Goal: Task Accomplishment & Management: Complete application form

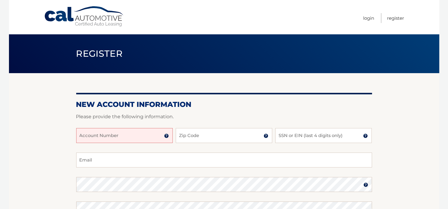
click at [122, 134] on input "Account Number" at bounding box center [124, 135] width 96 height 15
type input "44455533685"
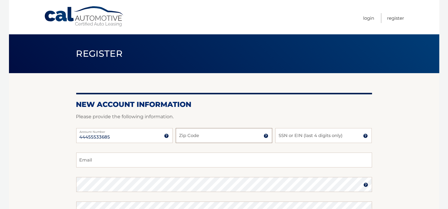
click at [201, 135] on input "Zip Code" at bounding box center [224, 135] width 96 height 15
type input "07731"
click at [291, 137] on input "SSN or EIN (last 4 digits only)" at bounding box center [323, 135] width 96 height 15
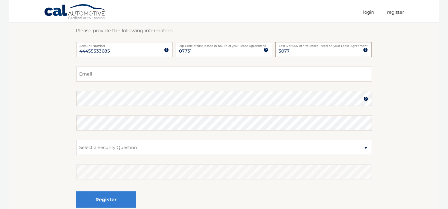
scroll to position [87, 0]
type input "3077"
click at [91, 76] on input "Email" at bounding box center [224, 72] width 296 height 15
type input "ptmtdewey@optonline.net"
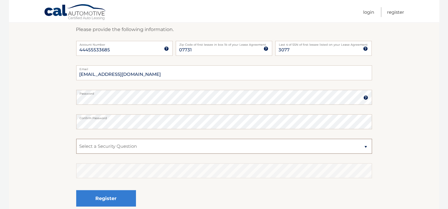
click at [106, 145] on select "Select a Security Question What was the name of your elementary school? What is…" at bounding box center [224, 146] width 296 height 15
select select "3"
click at [76, 139] on select "Select a Security Question What was the name of your elementary school? What is…" at bounding box center [224, 146] width 296 height 15
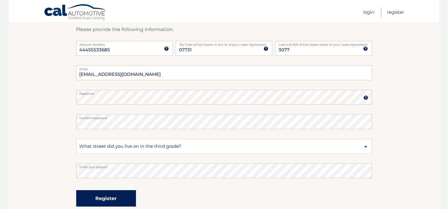
click at [105, 199] on button "Register" at bounding box center [106, 198] width 60 height 16
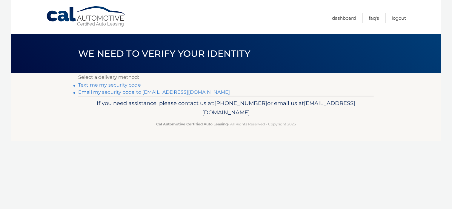
click at [112, 85] on link "Text me my security code" at bounding box center [109, 85] width 63 height 6
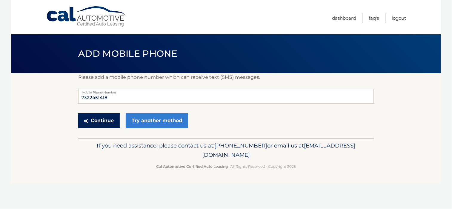
click at [102, 120] on button "Continue" at bounding box center [99, 120] width 42 height 15
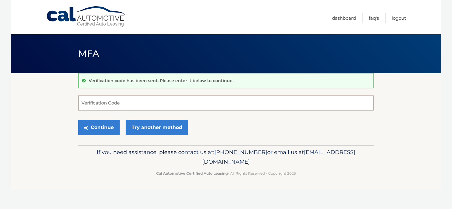
click at [97, 104] on input "Verification Code" at bounding box center [226, 103] width 296 height 15
type input "928697"
click at [98, 126] on button "Continue" at bounding box center [99, 127] width 42 height 15
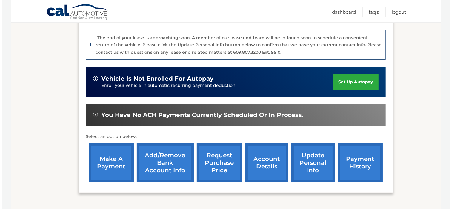
scroll to position [143, 0]
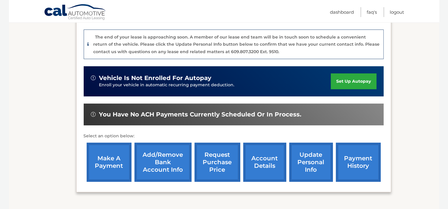
click at [213, 159] on link "request purchase price" at bounding box center [217, 162] width 46 height 39
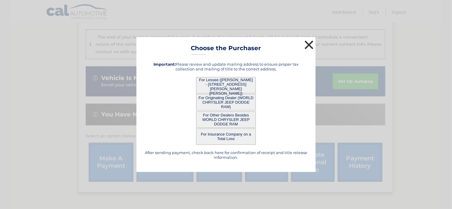
click at [309, 45] on button "×" at bounding box center [309, 45] width 12 height 12
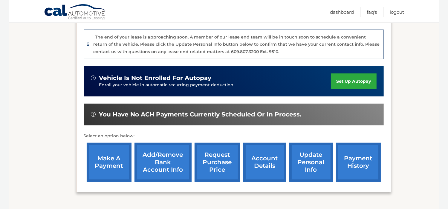
click at [220, 163] on link "request purchase price" at bounding box center [217, 162] width 46 height 39
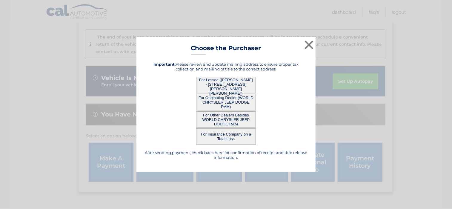
click at [219, 82] on button "For Lessee ([PERSON_NAME] - [STREET_ADDRESS][PERSON_NAME][PERSON_NAME])" at bounding box center [226, 85] width 60 height 16
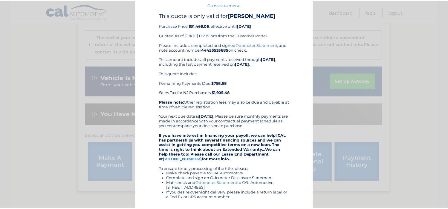
scroll to position [0, 0]
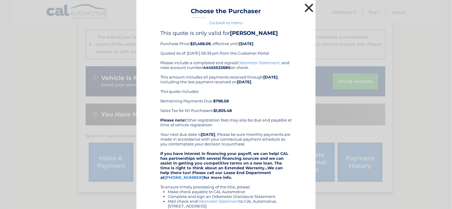
click at [307, 9] on button "×" at bounding box center [309, 8] width 12 height 12
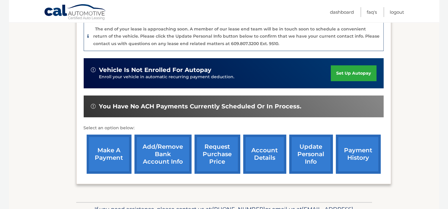
scroll to position [152, 0]
